Goal: Information Seeking & Learning: Understand process/instructions

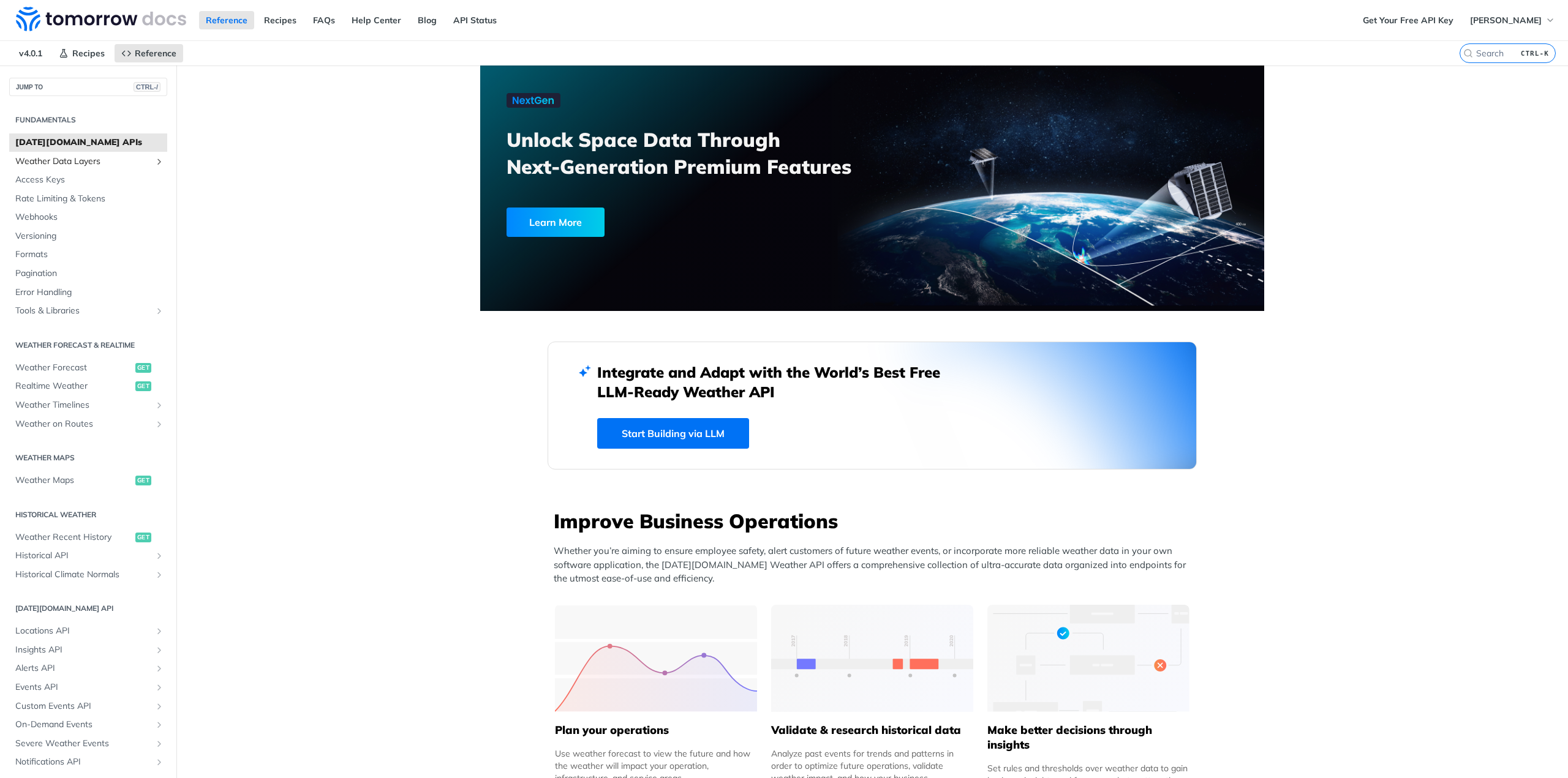
click at [73, 161] on span "Weather Data Layers" at bounding box center [83, 161] width 136 height 12
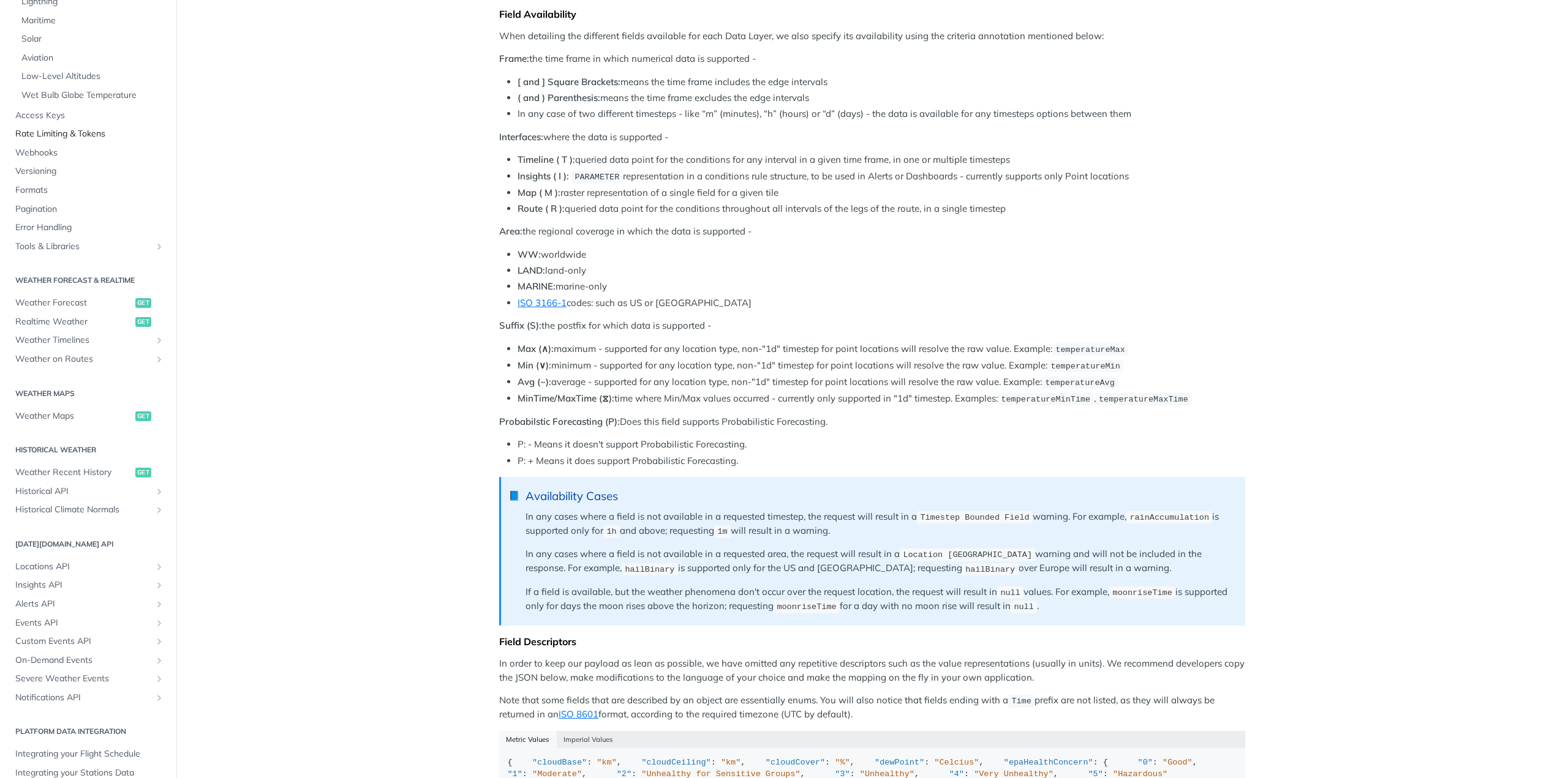
scroll to position [306, 0]
click at [87, 314] on span "Realtime Weather" at bounding box center [74, 316] width 117 height 12
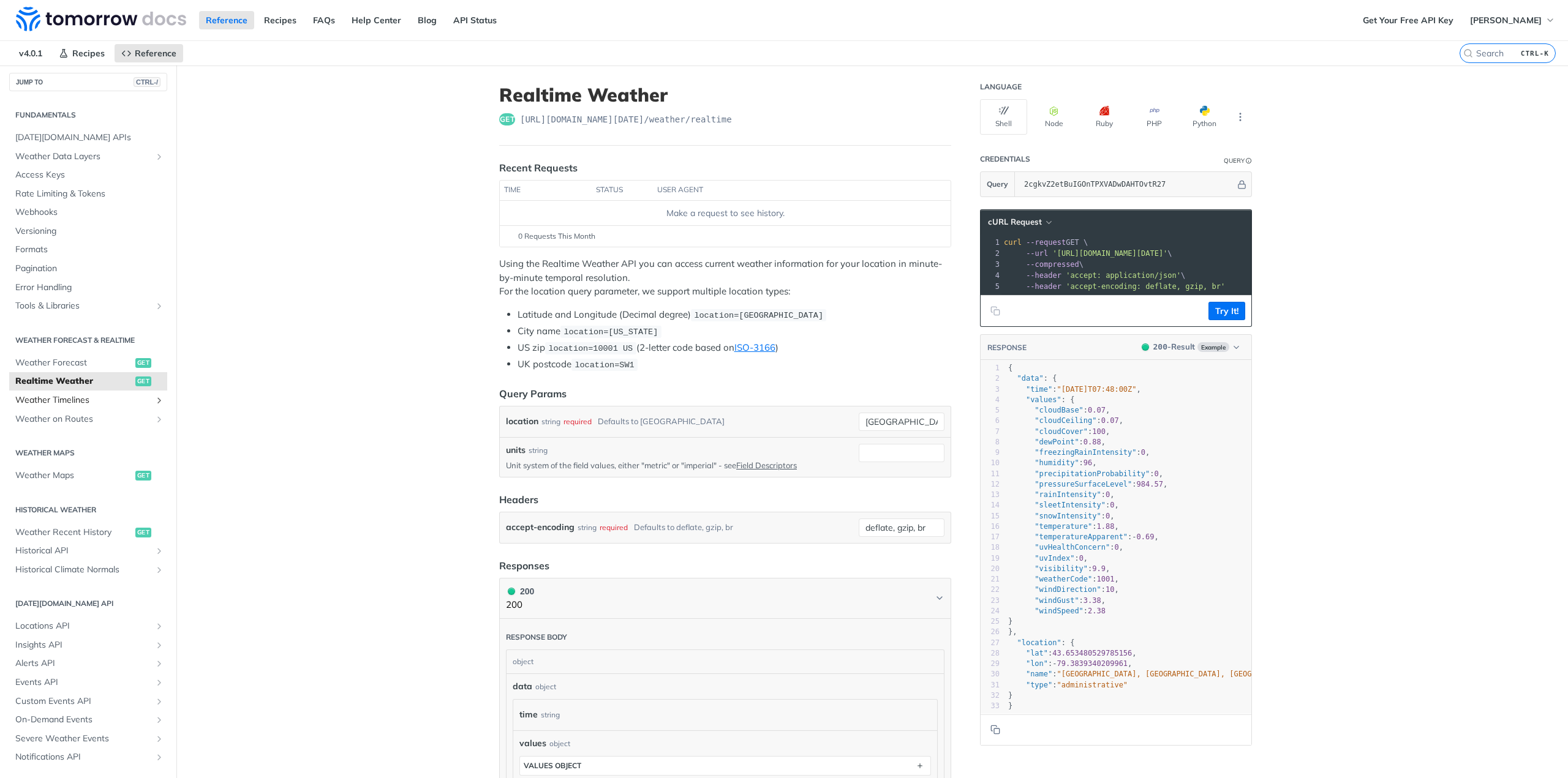
click at [97, 398] on span "Weather Timelines" at bounding box center [83, 400] width 136 height 12
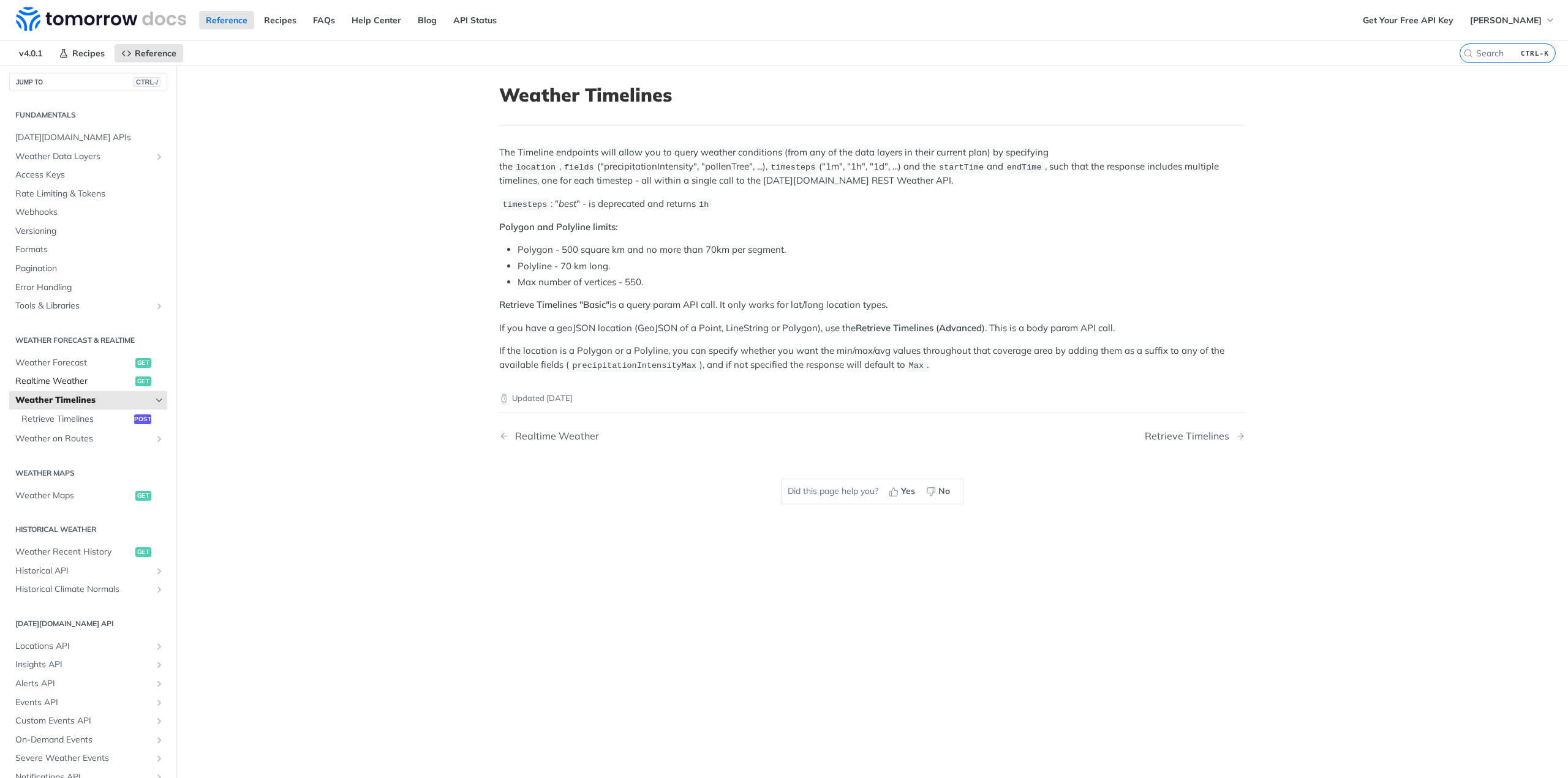
click at [68, 384] on span "Realtime Weather" at bounding box center [74, 381] width 117 height 12
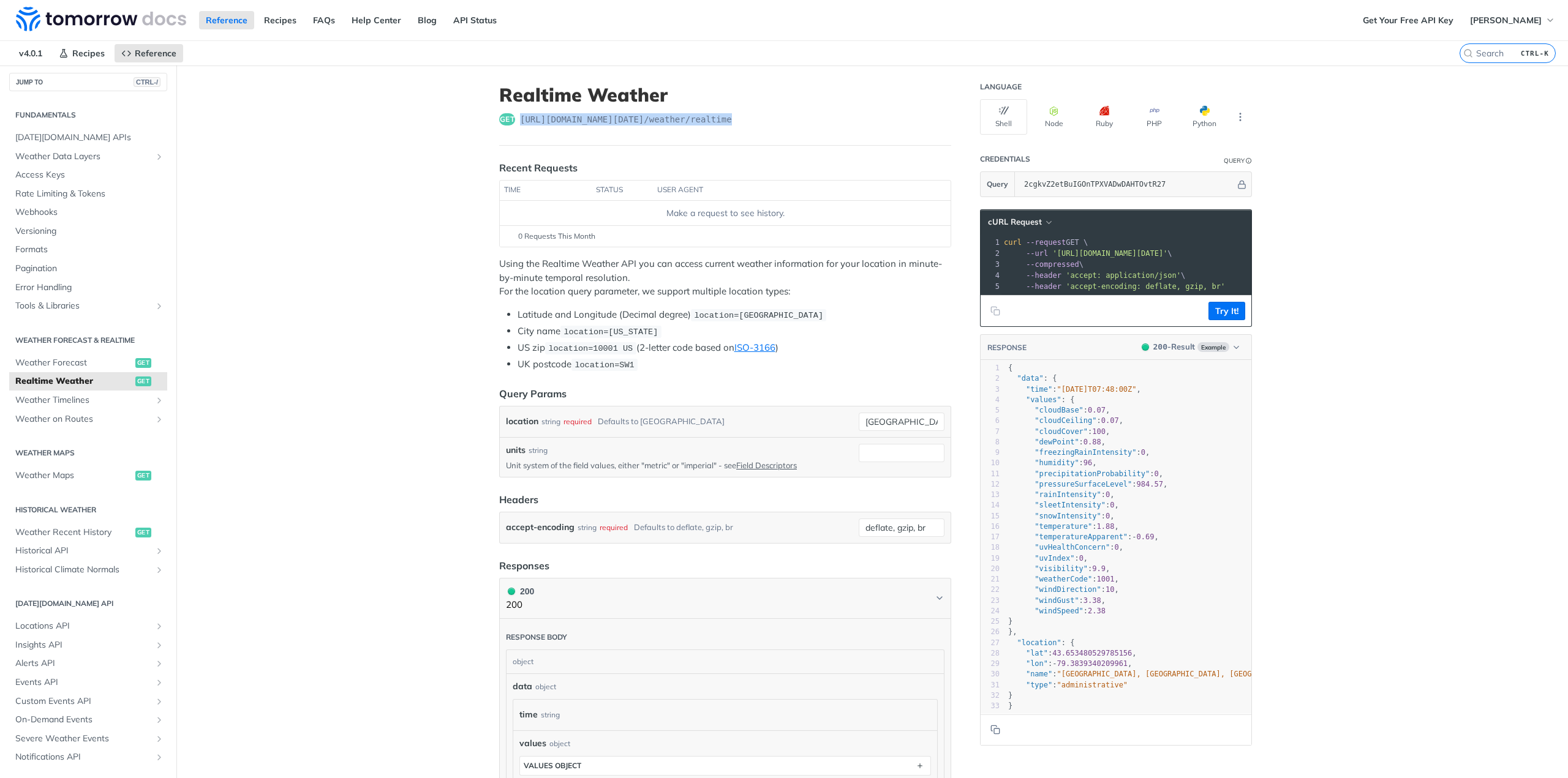
drag, startPoint x: 737, startPoint y: 119, endPoint x: 517, endPoint y: 121, distance: 220.0
click at [517, 121] on div "get [URL][DOMAIN_NAME][DATE] /weather/realtime" at bounding box center [725, 120] width 452 height 12
copy span "[URL][DOMAIN_NAME][DATE] /weather/realtime"
click at [871, 453] on input "units" at bounding box center [901, 453] width 86 height 18
type input """
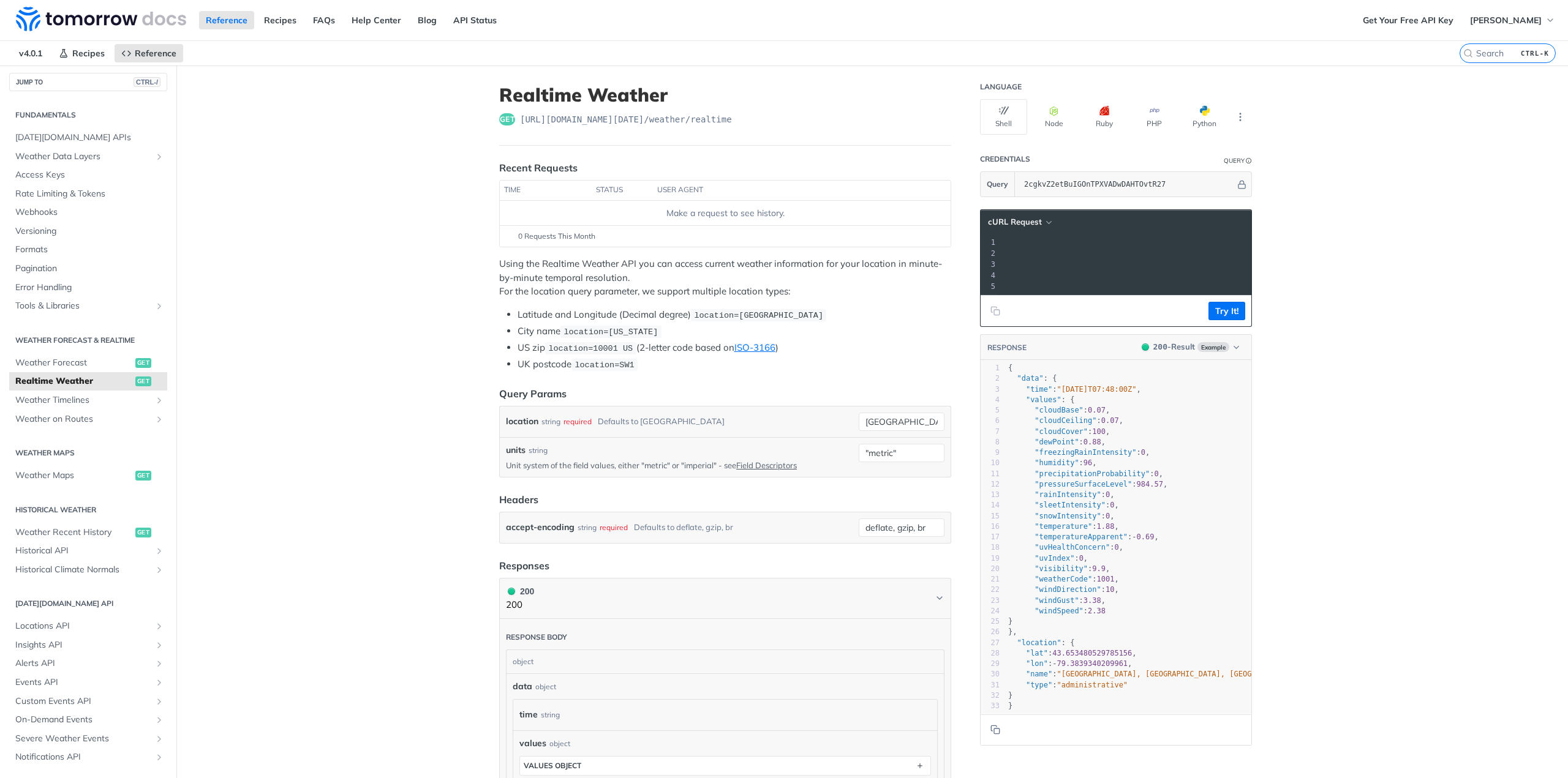
scroll to position [0, 227]
drag, startPoint x: 904, startPoint y: 452, endPoint x: 892, endPoint y: 453, distance: 12.0
click at [903, 452] on input ""metric"" at bounding box center [901, 453] width 86 height 18
click at [864, 452] on input ""metric" at bounding box center [901, 453] width 86 height 18
type input "metric"
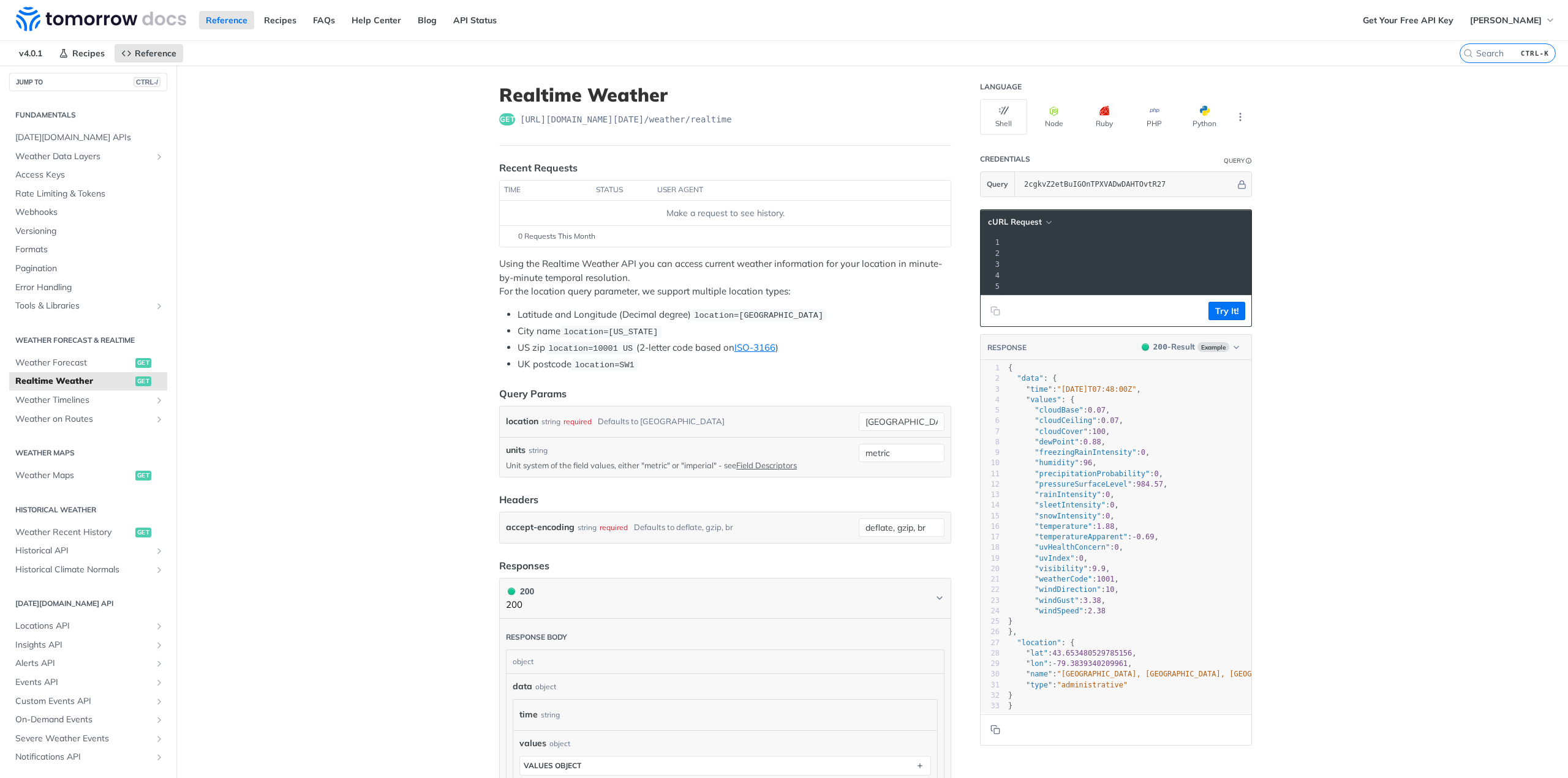
click at [836, 389] on header "Query Params" at bounding box center [725, 394] width 452 height 15
click at [877, 421] on input "[GEOGRAPHIC_DATA]" at bounding box center [901, 422] width 86 height 18
drag, startPoint x: 896, startPoint y: 421, endPoint x: 846, endPoint y: 419, distance: 50.0
click at [846, 419] on div "location string required Defaults to [GEOGRAPHIC_DATA] [GEOGRAPHIC_DATA] requir…" at bounding box center [725, 422] width 439 height 18
type input "[GEOGRAPHIC_DATA]"
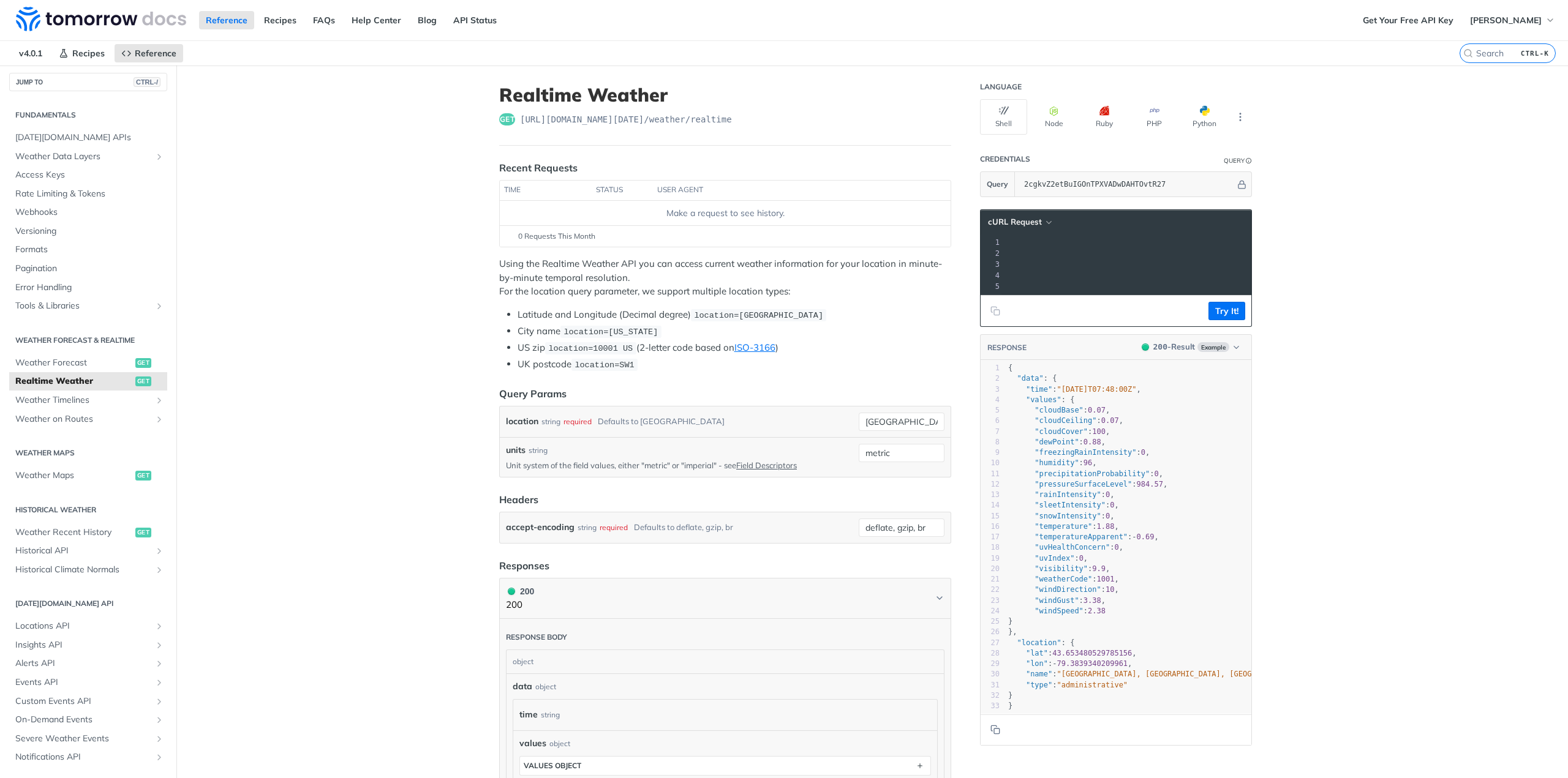
click at [790, 391] on header "Query Params" at bounding box center [725, 394] width 452 height 15
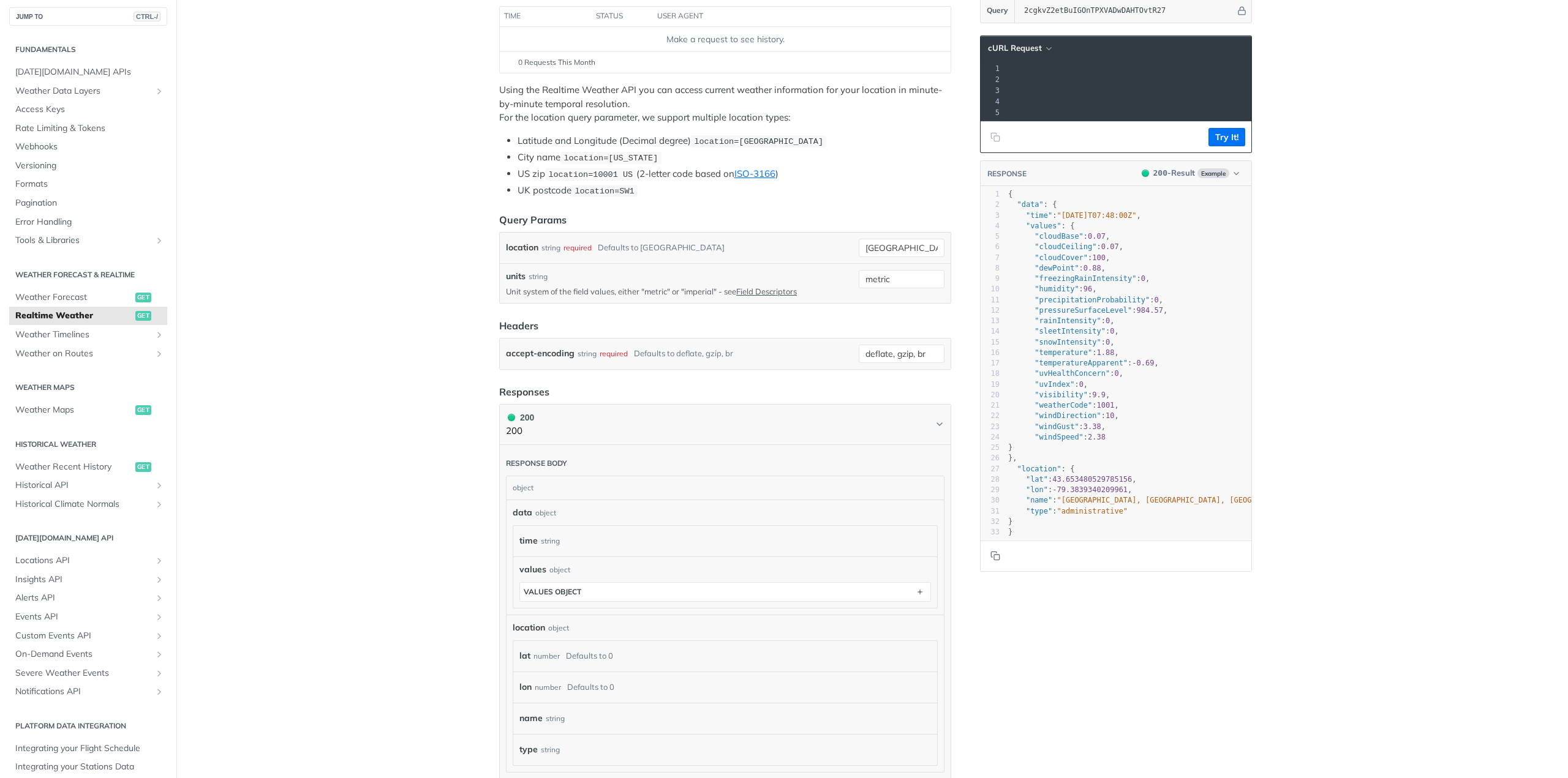
scroll to position [184, 0]
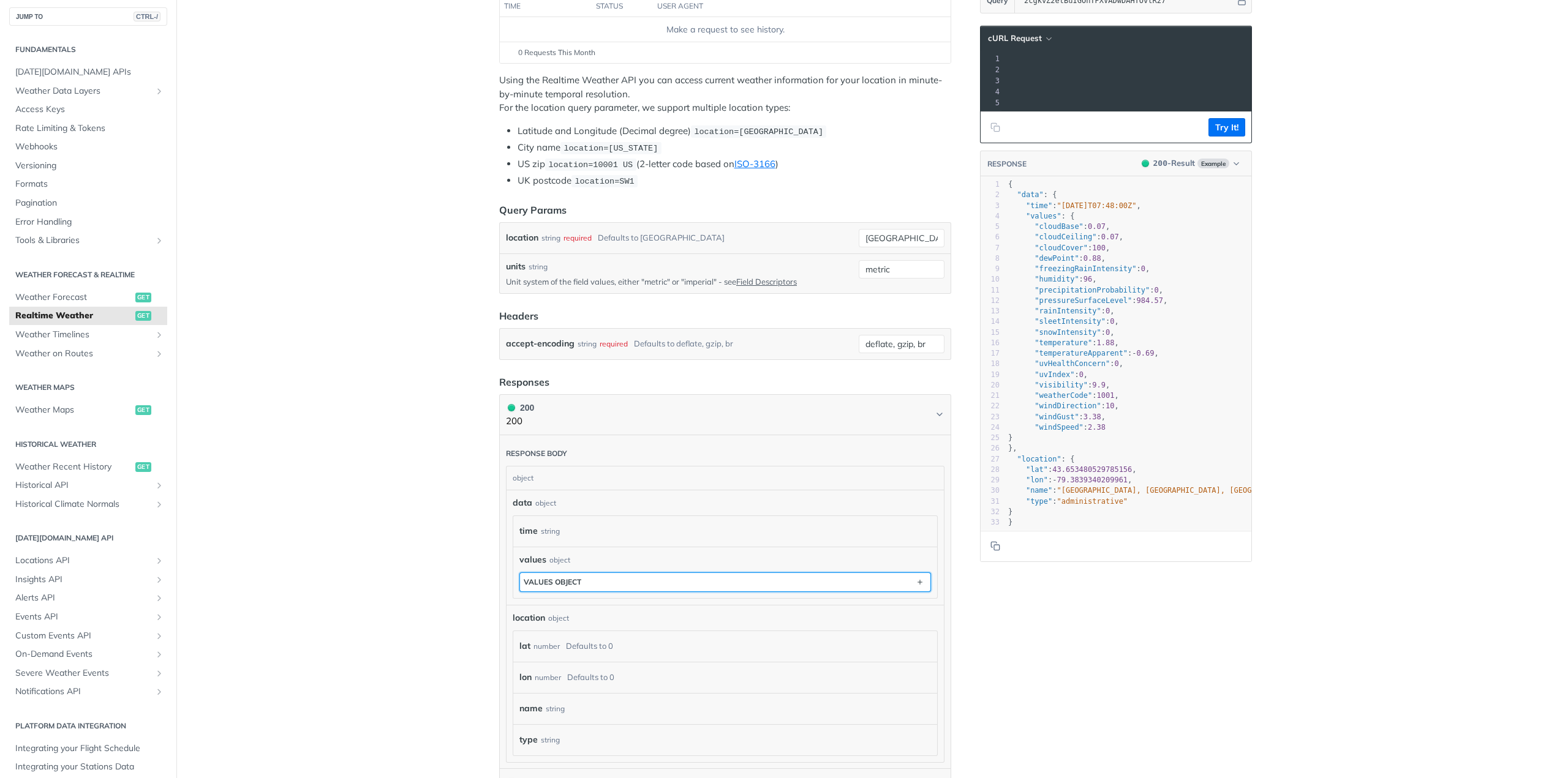
click at [556, 574] on button "values object" at bounding box center [725, 582] width 410 height 18
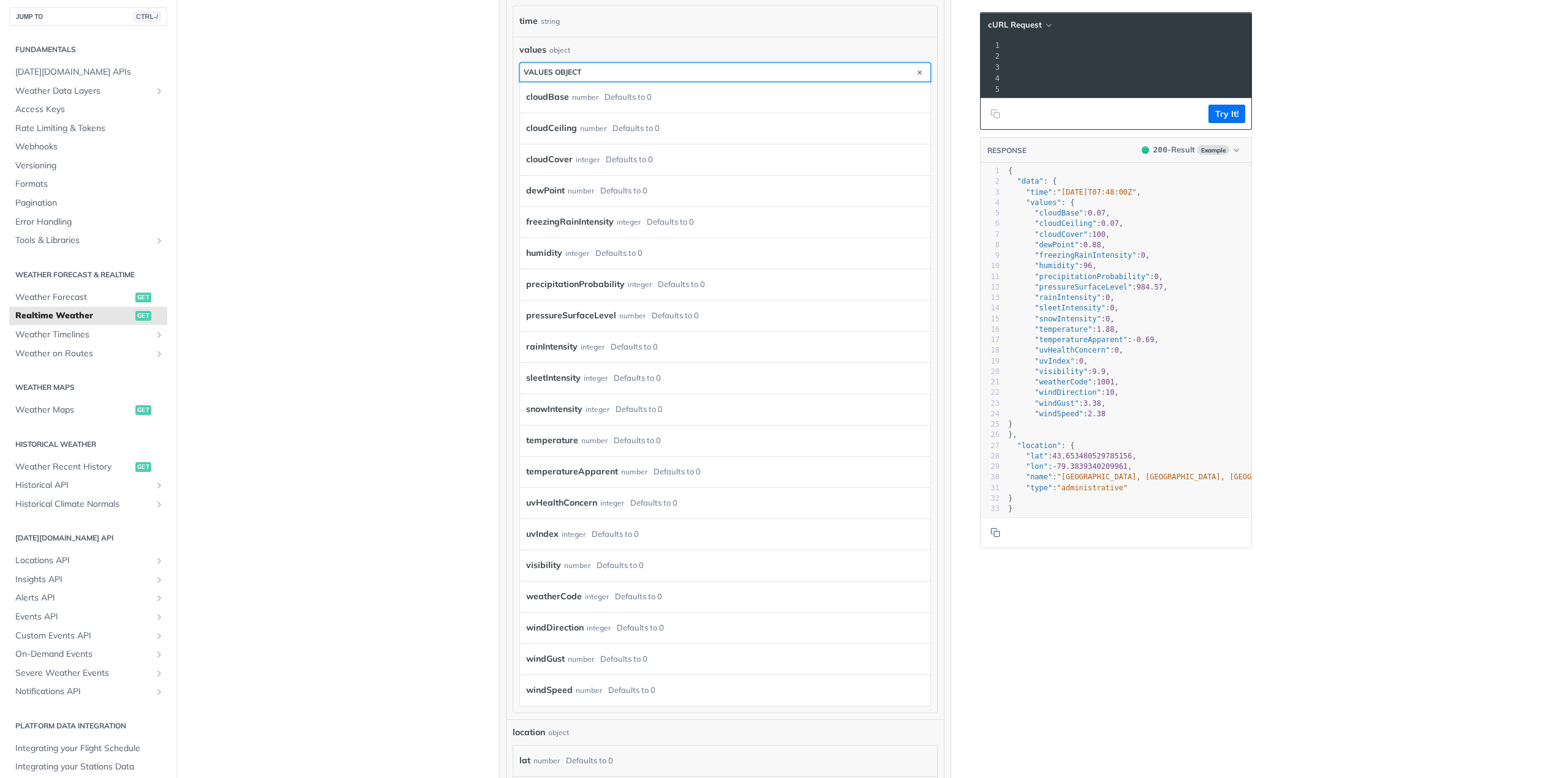
scroll to position [735, 0]
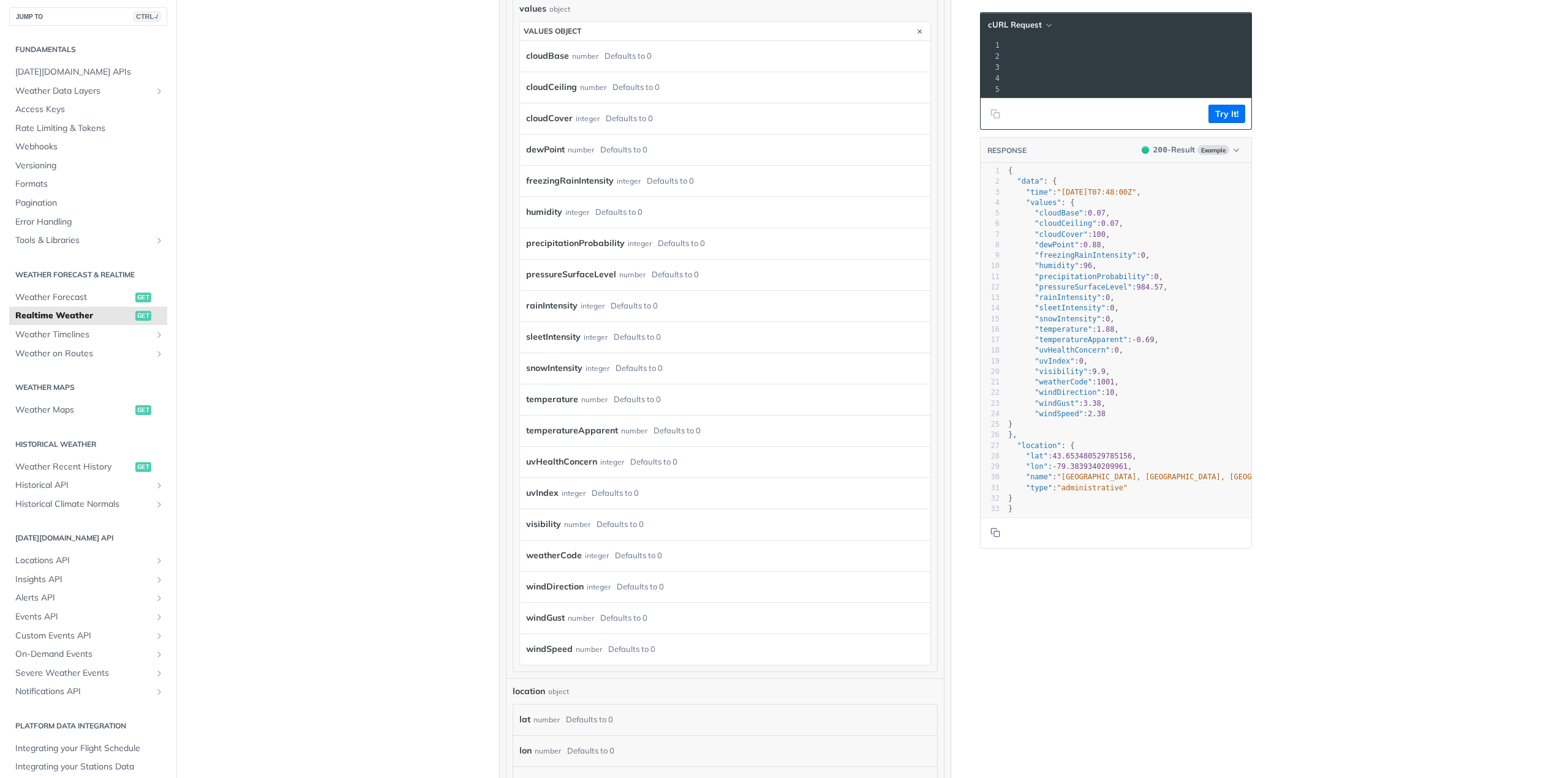
click at [577, 554] on div "weatherCode integer Defaults to 0" at bounding box center [720, 556] width 387 height 18
click at [556, 551] on label "weatherCode" at bounding box center [554, 556] width 55 height 18
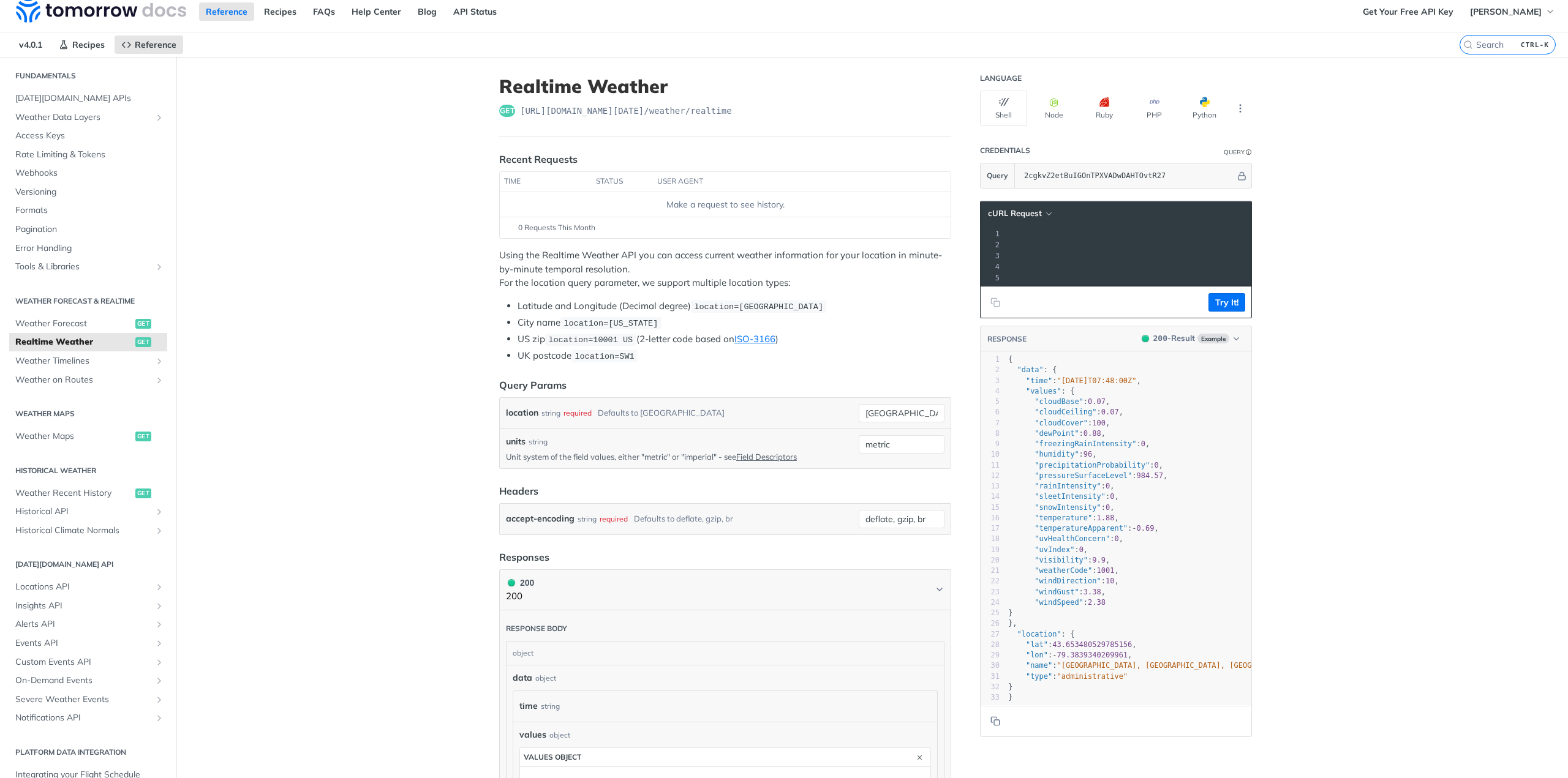
scroll to position [0, 0]
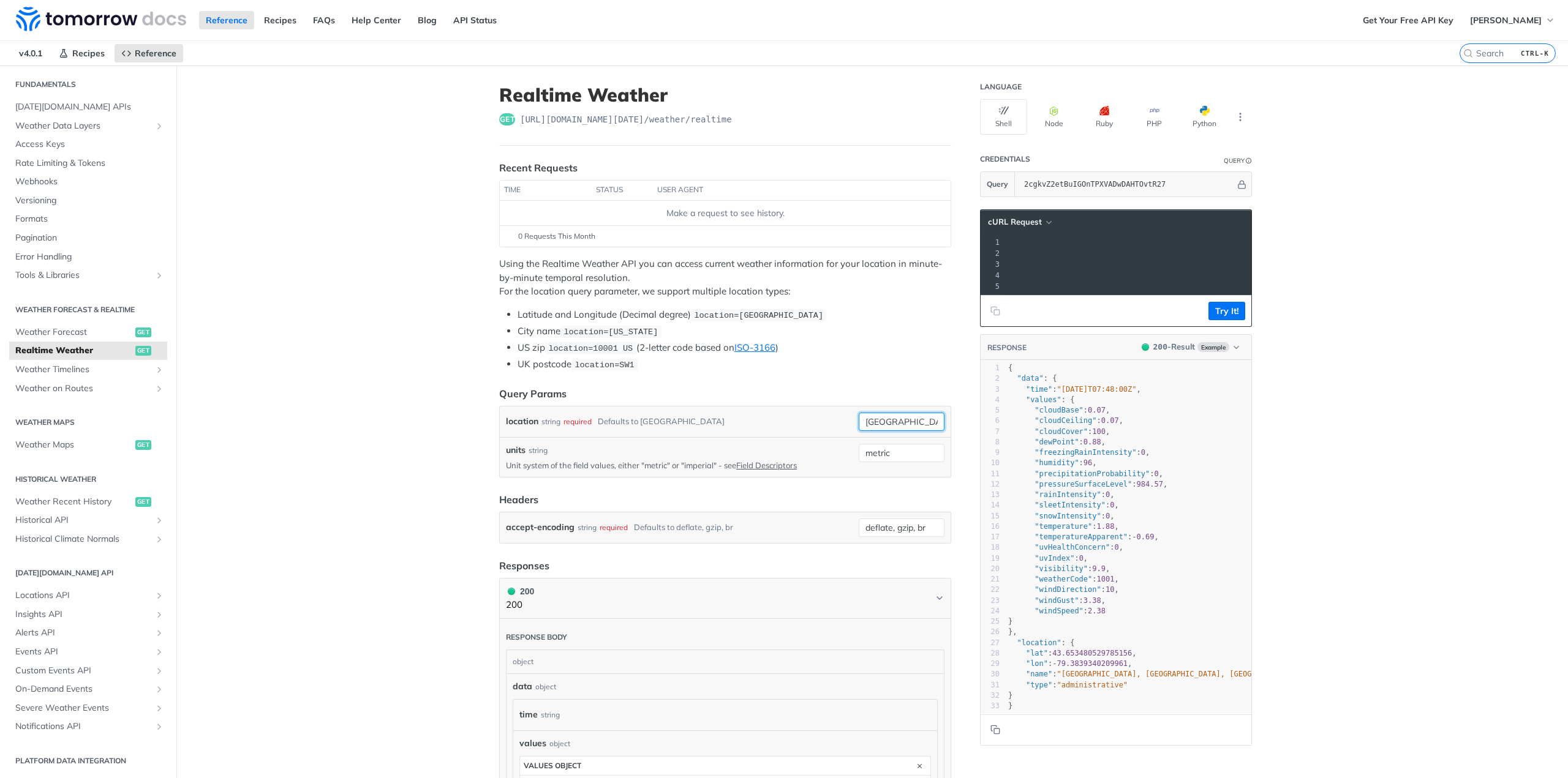
click at [910, 424] on input "[GEOGRAPHIC_DATA]" at bounding box center [901, 422] width 86 height 18
